Goal: Task Accomplishment & Management: Use online tool/utility

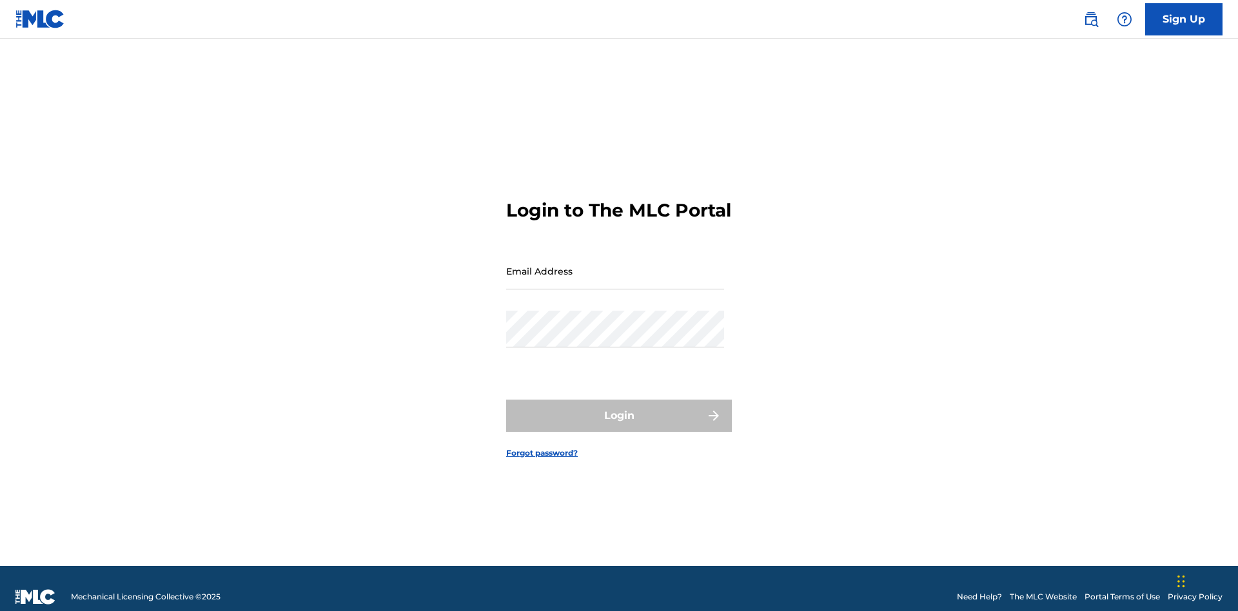
scroll to position [17, 0]
click at [615, 265] on input "Email Address" at bounding box center [615, 271] width 218 height 37
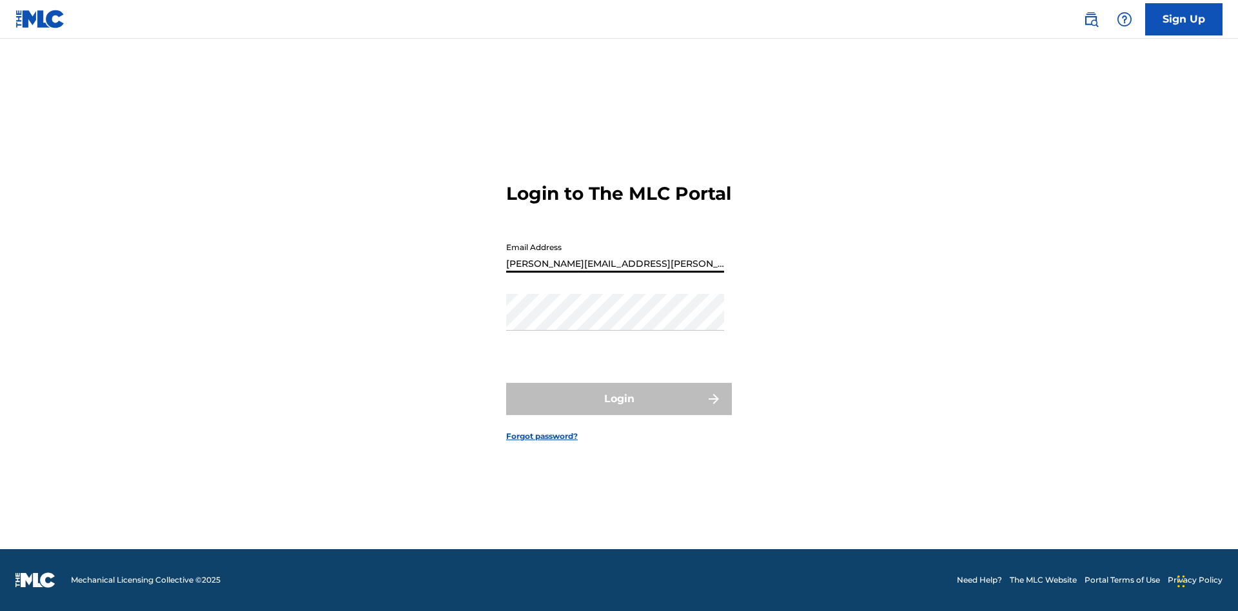
type input "Krystal.Ribble@themlc.com"
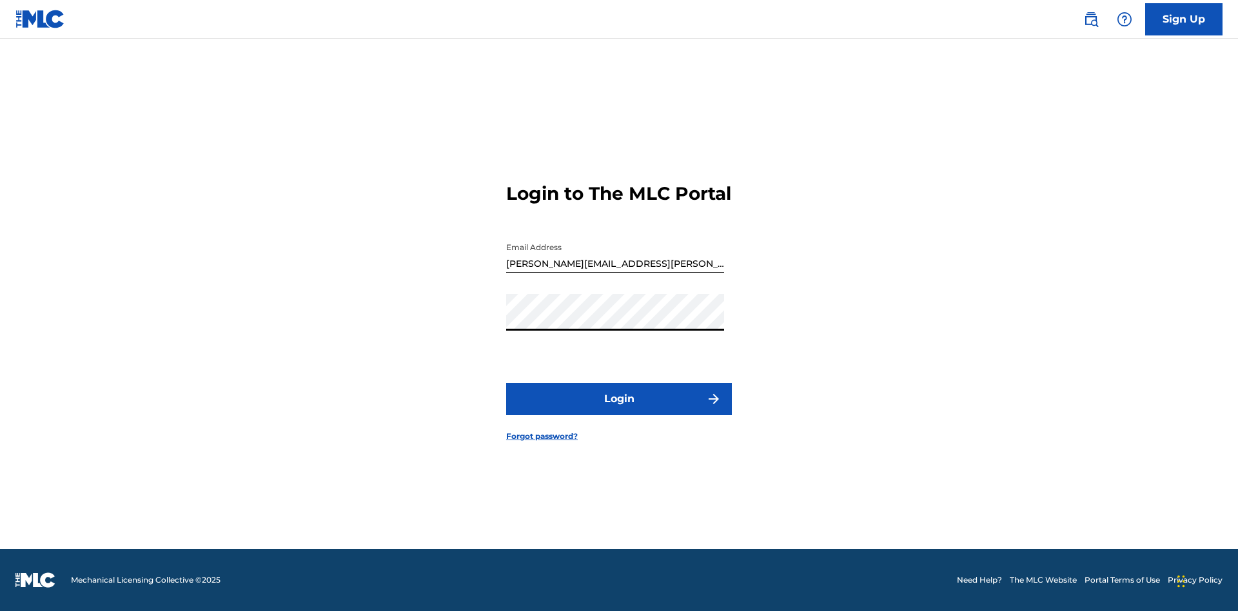
click at [619, 410] on button "Login" at bounding box center [619, 399] width 226 height 32
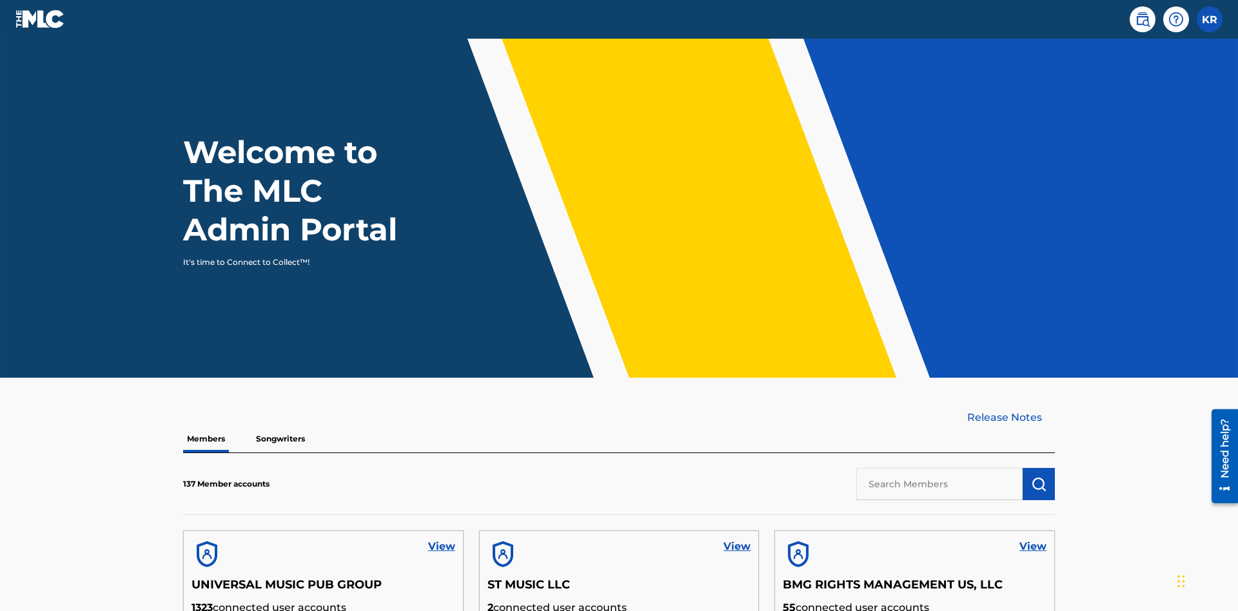
scroll to position [390, 0]
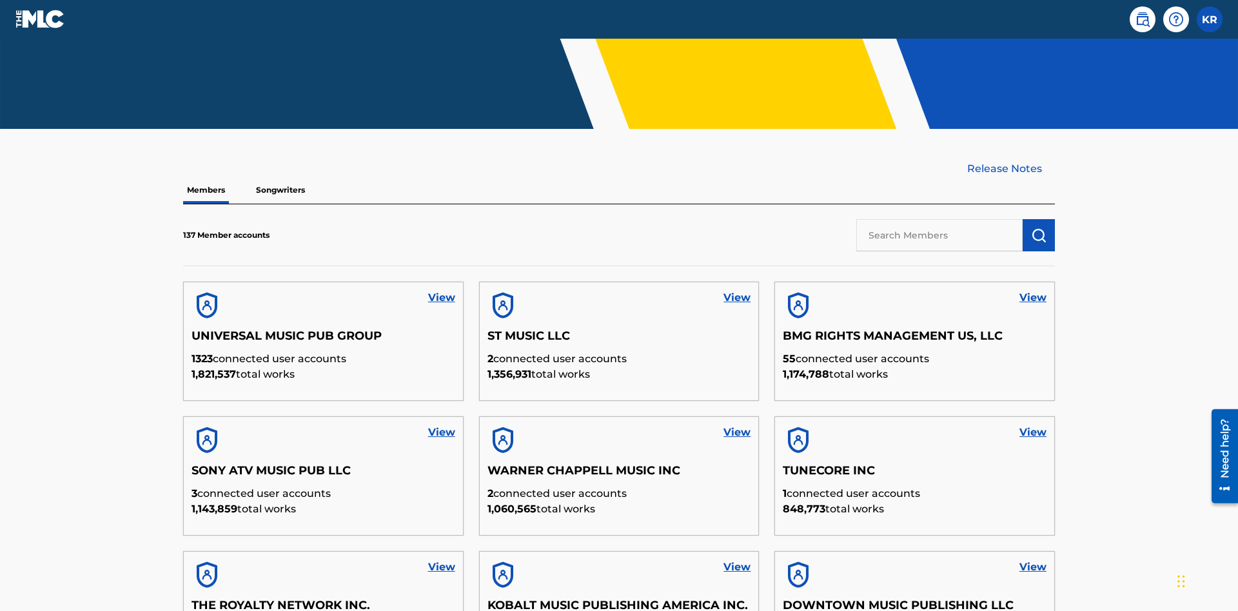
click at [940, 219] on input "text" at bounding box center [940, 235] width 166 height 32
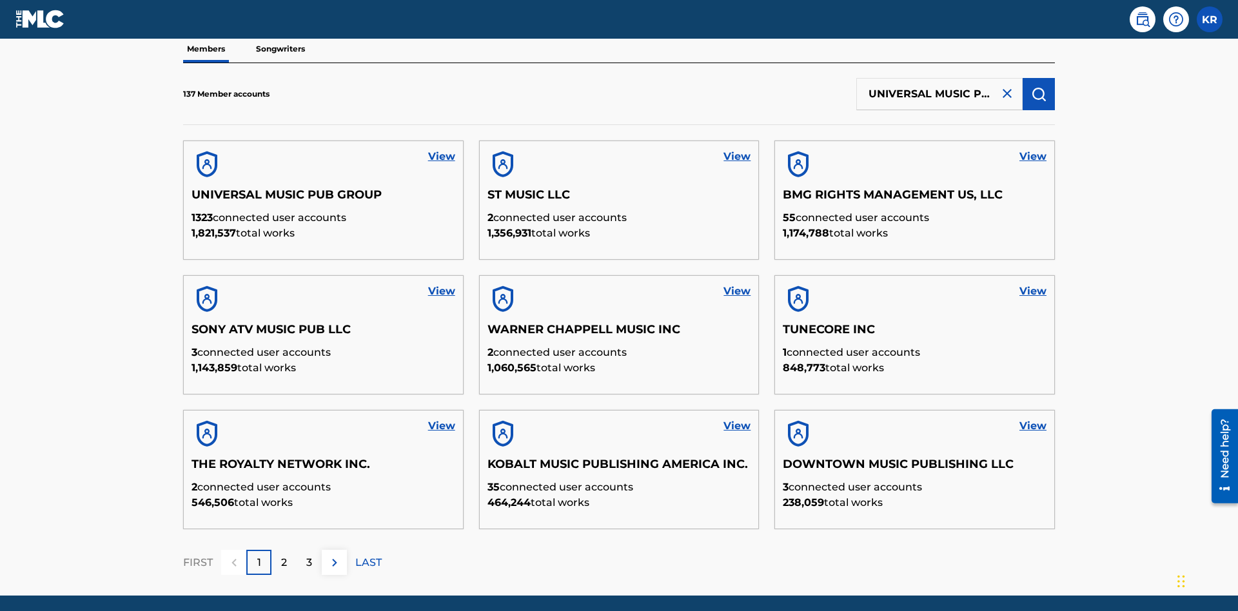
scroll to position [0, 41]
type input "UNIVERSAL MUSIC PUB GROUP"
click at [1039, 86] on img "submit" at bounding box center [1038, 93] width 15 height 15
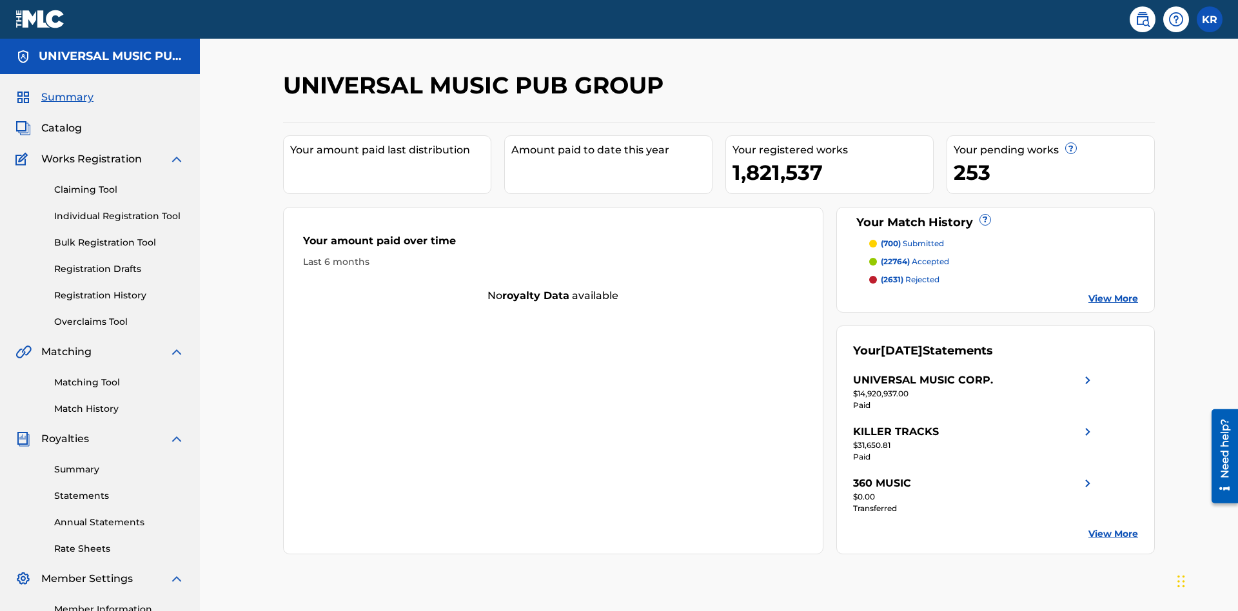
click at [119, 210] on link "Individual Registration Tool" at bounding box center [119, 217] width 130 height 14
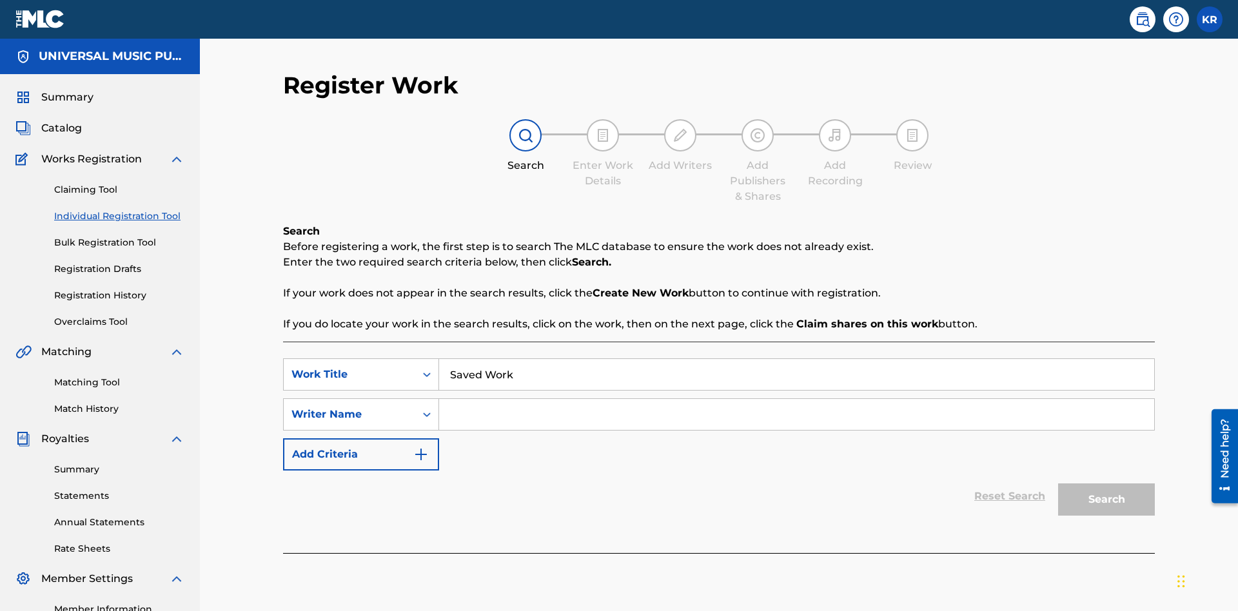
type input "Saved Work"
click at [797, 399] on input "Search Form" at bounding box center [796, 414] width 715 height 31
type input "Test Name"
